Goal: Find specific page/section: Find specific page/section

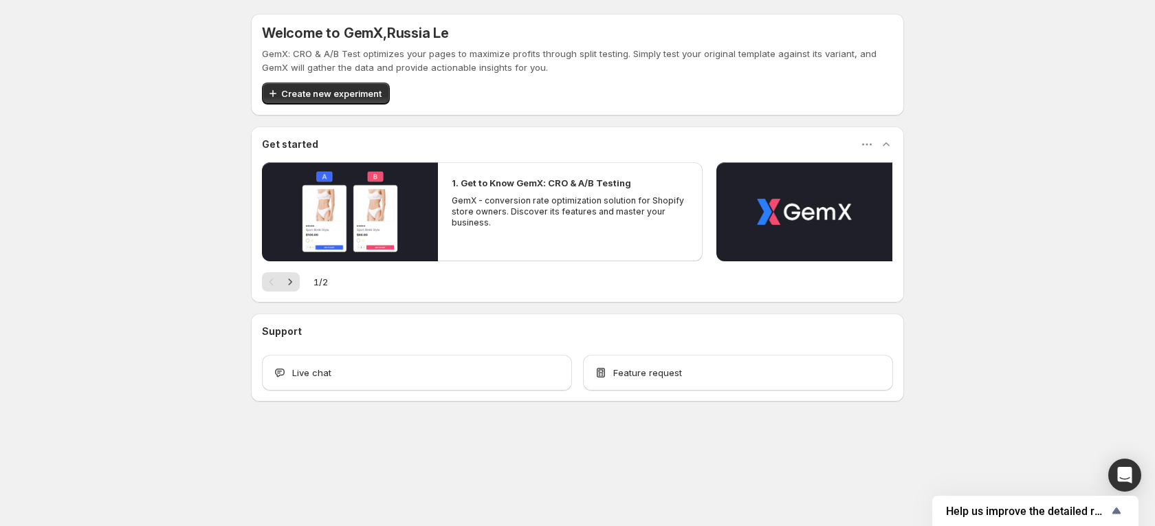
click at [1083, 208] on div "Welcome to GemX , [GEOGRAPHIC_DATA] Le GemX: CRO & A/B Test optimizes your page…" at bounding box center [577, 238] width 1155 height 476
click at [470, 37] on span "Content Testing" at bounding box center [492, 33] width 65 height 11
click at [490, 34] on span "Content Testing" at bounding box center [492, 33] width 65 height 11
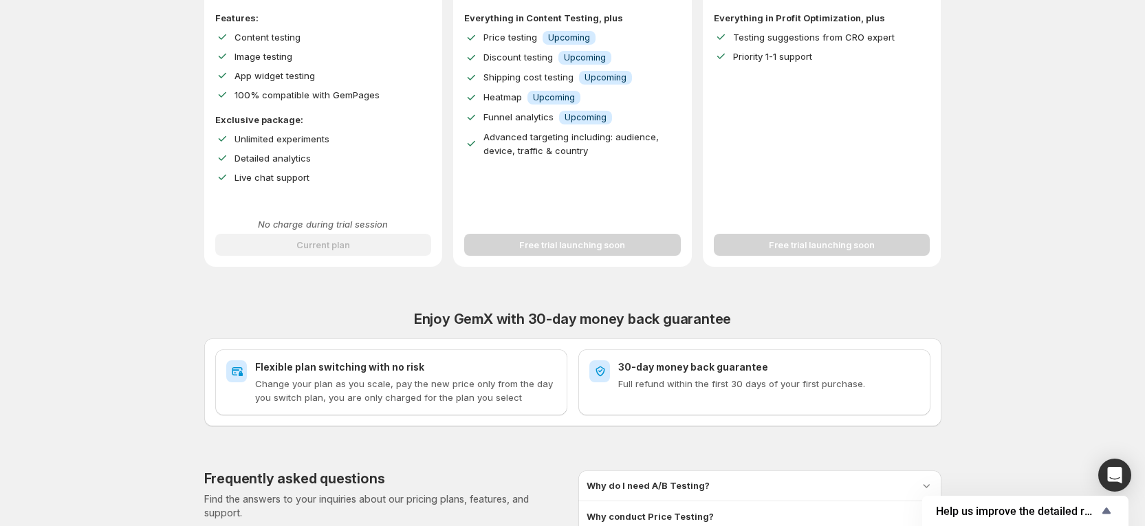
scroll to position [514, 0]
